Goal: Information Seeking & Learning: Learn about a topic

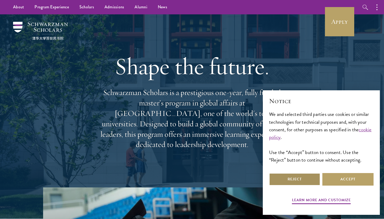
click at [251, 177] on button "Reject" at bounding box center [294, 179] width 51 height 13
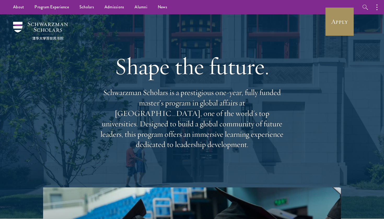
click at [251, 27] on link "Apply" at bounding box center [339, 21] width 29 height 29
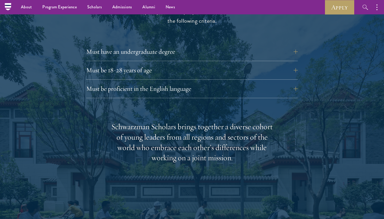
scroll to position [730, 0]
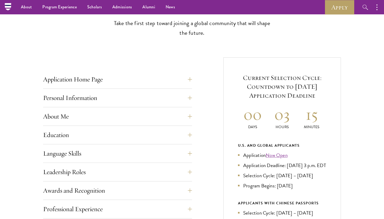
scroll to position [146, 0]
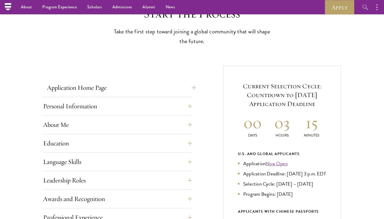
click at [166, 85] on button "Application Home Page" at bounding box center [121, 88] width 149 height 13
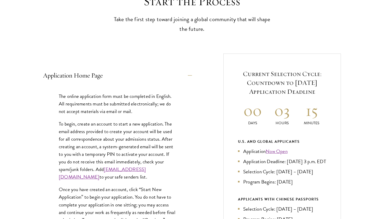
scroll to position [158, 0]
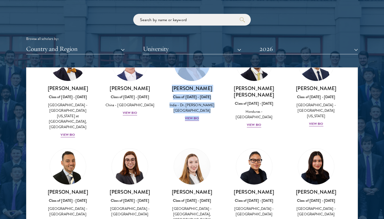
scroll to position [1158, 0]
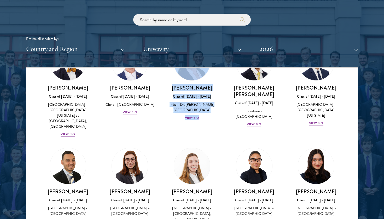
click at [316, 219] on div "View Bio" at bounding box center [316, 221] width 14 height 5
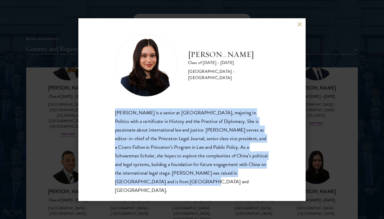
drag, startPoint x: 272, startPoint y: 180, endPoint x: 111, endPoint y: 117, distance: 172.2
click at [111, 117] on div "Diya Kraybill Class of 2025 - 2026 United States of America - Princeton Univers…" at bounding box center [191, 109] width 227 height 183
copy div "Diya Kraybill is a senior at Princeton University, majoring in Politics with a …"
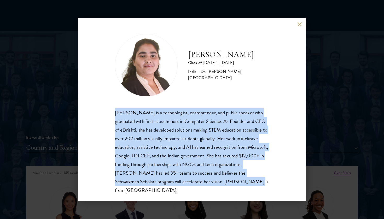
drag, startPoint x: 231, startPoint y: 181, endPoint x: 110, endPoint y: 115, distance: 137.9
click at [110, 115] on div "[PERSON_NAME] Class of [DATE] - [DATE] [GEOGRAPHIC_DATA] - Dr. [PERSON_NAME][GE…" at bounding box center [191, 109] width 227 height 183
copy div "[PERSON_NAME] is a technologist, entrepreneur, and public speaker who graduated…"
click at [298, 25] on button at bounding box center [299, 24] width 4 height 4
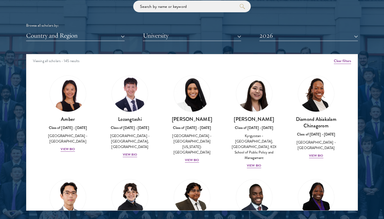
scroll to position [642, 0]
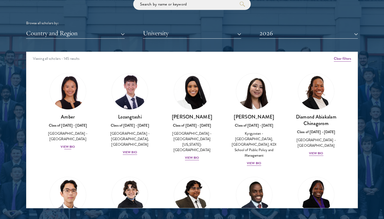
click at [67, 144] on div "View Bio" at bounding box center [68, 146] width 14 height 5
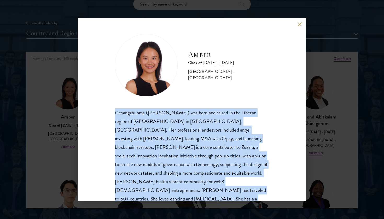
drag, startPoint x: 208, startPoint y: 189, endPoint x: 95, endPoint y: 112, distance: 137.7
click at [95, 112] on div "Amber Class of [DATE] - [DATE] [GEOGRAPHIC_DATA] - [GEOGRAPHIC_DATA] Gesangzhuo…" at bounding box center [191, 109] width 227 height 183
copy div "Gesangzhuoma ([PERSON_NAME]) was born and raised in the Tibetan region of [GEOG…"
